Goal: Information Seeking & Learning: Learn about a topic

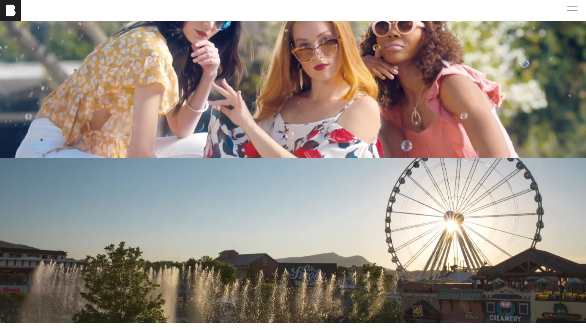
scroll to position [1793, 0]
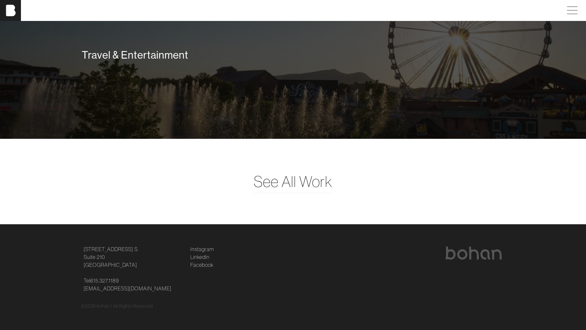
click at [275, 81] on div "Travel & Entertainment" at bounding box center [293, 56] width 586 height 165
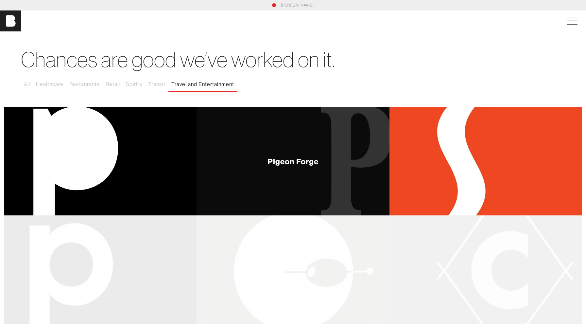
click at [378, 203] on div "Pigeon Forge" at bounding box center [293, 161] width 193 height 108
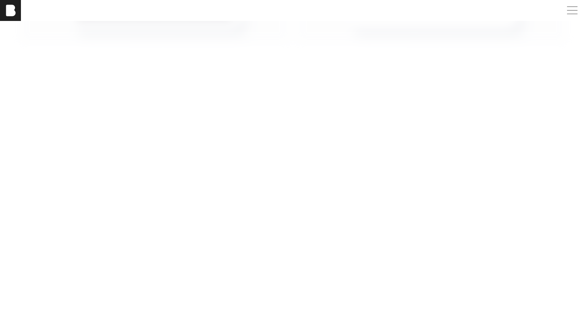
scroll to position [1595, 0]
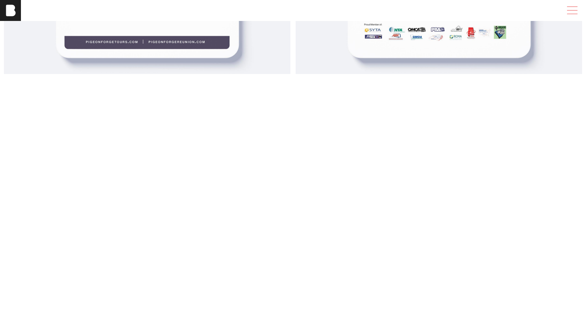
click at [575, 11] on span at bounding box center [571, 11] width 15 height 12
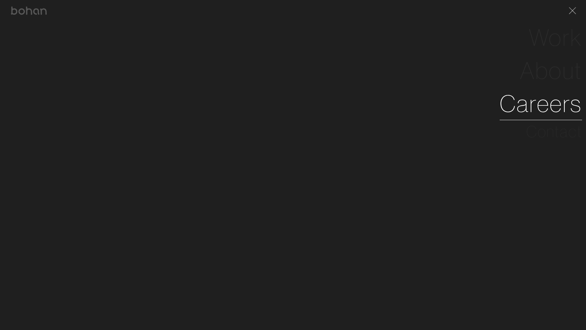
drag, startPoint x: 550, startPoint y: 108, endPoint x: 547, endPoint y: 116, distance: 8.6
click at [550, 108] on link "Careers" at bounding box center [541, 103] width 82 height 33
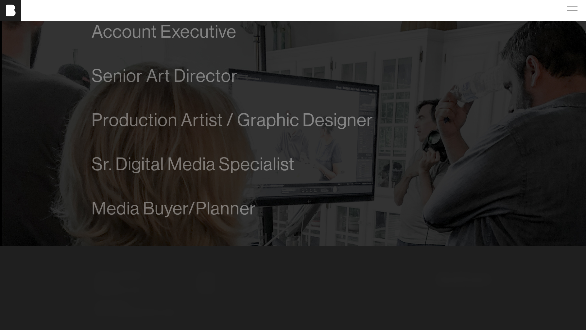
scroll to position [462, 0]
